Goal: Browse casually

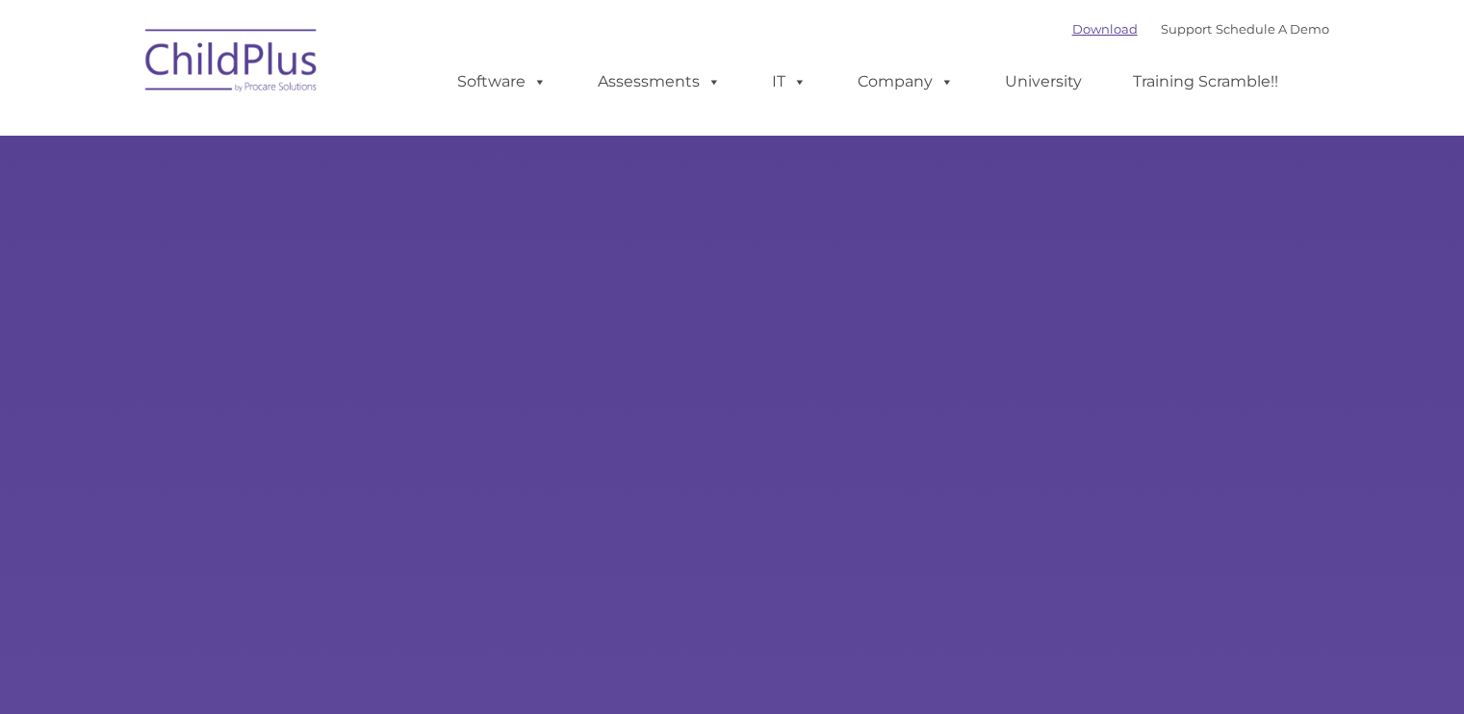
type input ""
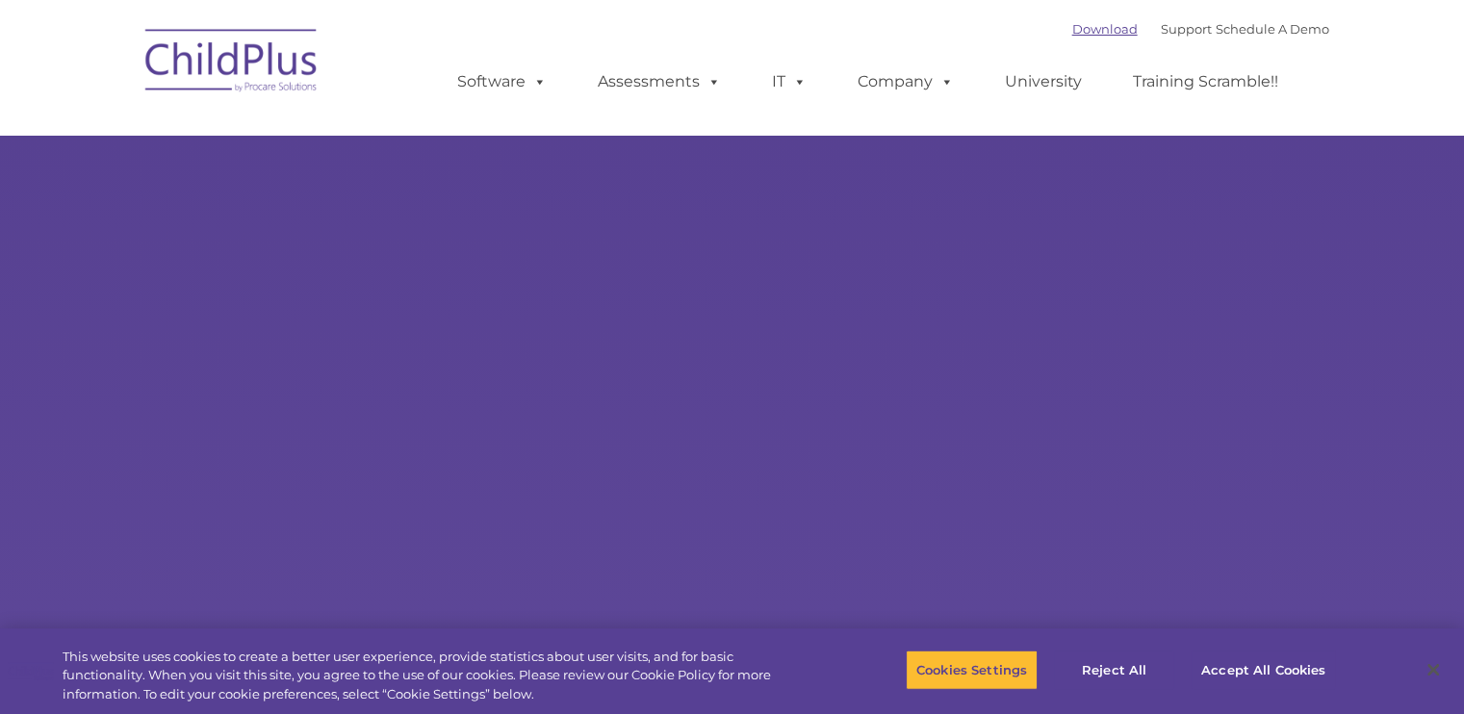
select select "MEDIUM"
click at [223, 72] on img at bounding box center [232, 63] width 192 height 96
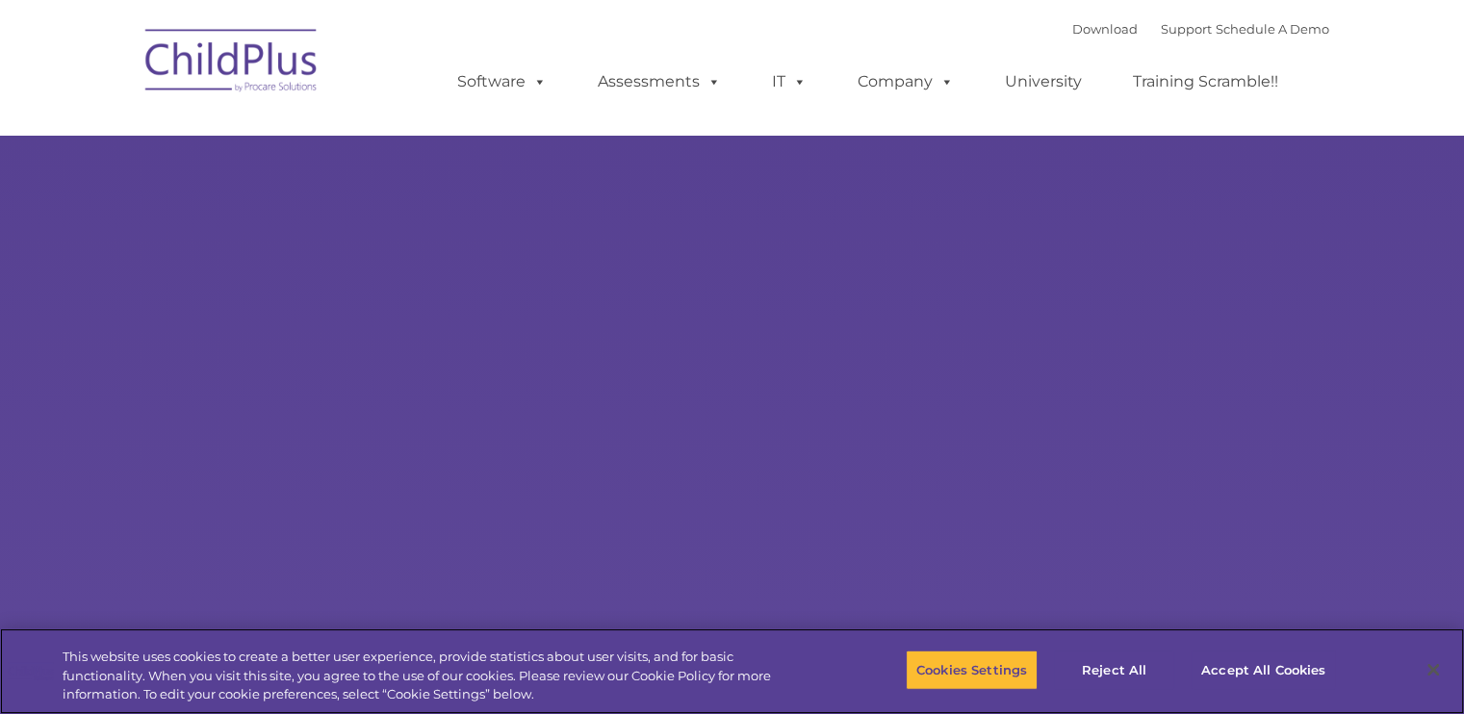
select select "MEDIUM"
